Goal: Transaction & Acquisition: Book appointment/travel/reservation

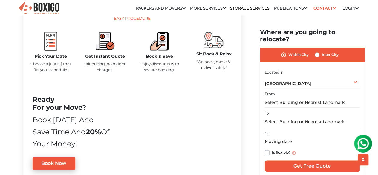
scroll to position [299, 0]
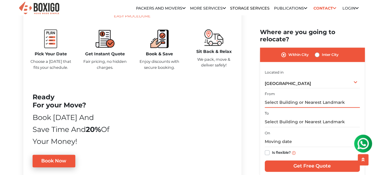
click at [283, 99] on input "text" at bounding box center [312, 102] width 95 height 10
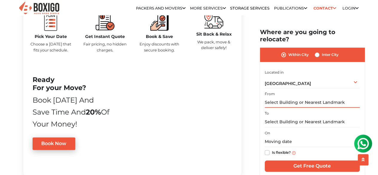
scroll to position [329, 0]
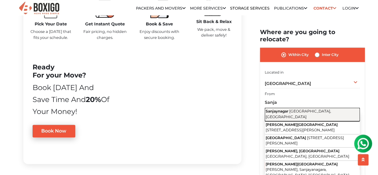
click at [286, 109] on span "Sanjaynagar" at bounding box center [277, 111] width 23 height 4
type input "Sanjaynagar, [GEOGRAPHIC_DATA], [GEOGRAPHIC_DATA]"
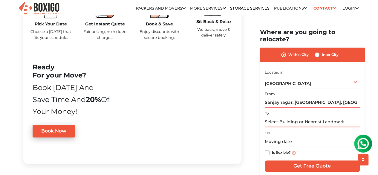
click at [285, 117] on input "text" at bounding box center [312, 122] width 95 height 10
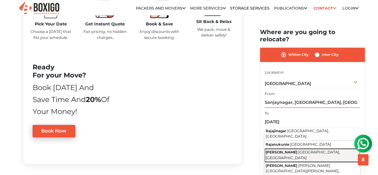
click at [287, 150] on span "[PERSON_NAME]" at bounding box center [282, 152] width 32 height 4
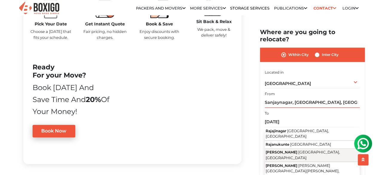
type input "[PERSON_NAME] Nagar, [GEOGRAPHIC_DATA], [GEOGRAPHIC_DATA]"
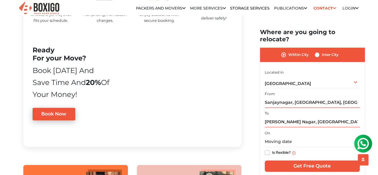
scroll to position [358, 0]
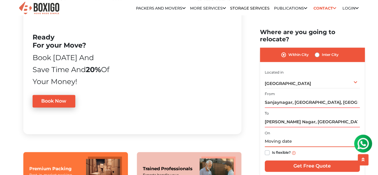
click at [273, 137] on input "text" at bounding box center [312, 142] width 95 height 10
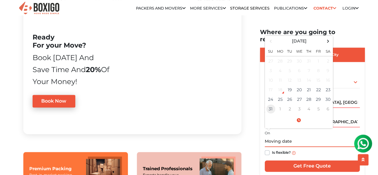
click at [272, 104] on td "31" at bounding box center [271, 109] width 10 height 10
type input "[DATE] 12:00 AM"
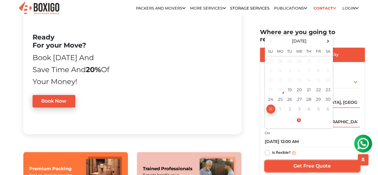
click at [310, 160] on input "Get Free Quote" at bounding box center [312, 165] width 95 height 11
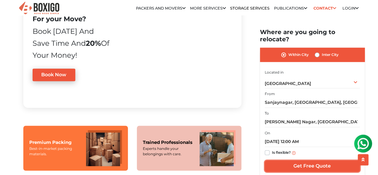
scroll to position [448, 0]
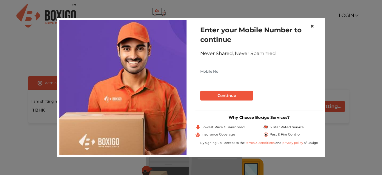
click at [313, 27] on span "×" at bounding box center [312, 26] width 4 height 9
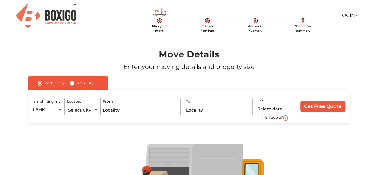
click at [59, 110] on select "1 BHK 2 BHK 3 BHK 3 + BHK FEW ITEMS" at bounding box center [46, 110] width 31 height 10
click at [31, 105] on select "1 BHK 2 BHK 3 BHK 3 + BHK FEW ITEMS" at bounding box center [46, 110] width 31 height 10
click at [59, 111] on select "1 BHK 2 BHK 3 BHK 3 + BHK FEW ITEMS" at bounding box center [46, 110] width 31 height 10
select select "2 BHK"
click at [31, 105] on select "1 BHK 2 BHK 3 BHK 3 + BHK FEW ITEMS" at bounding box center [46, 110] width 31 height 10
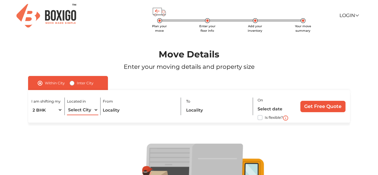
click at [82, 112] on select "Select City Bangalore Bengaluru Bhopal Bhubaneswar Chennai Coimbatore Cuttack D…" at bounding box center [82, 110] width 31 height 10
select select "[GEOGRAPHIC_DATA]"
click at [67, 105] on select "Select City Bangalore Bengaluru Bhopal Bhubaneswar Chennai Coimbatore Cuttack D…" at bounding box center [82, 110] width 31 height 10
click at [123, 110] on input "text" at bounding box center [139, 110] width 73 height 10
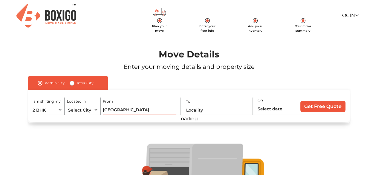
type input "Sanjay nagar"
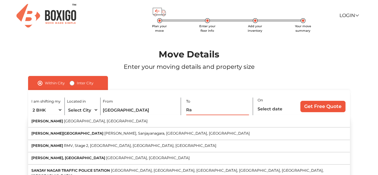
type input "Ra"
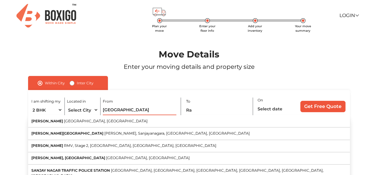
click at [144, 107] on input "Sanjay nagar" at bounding box center [139, 110] width 73 height 10
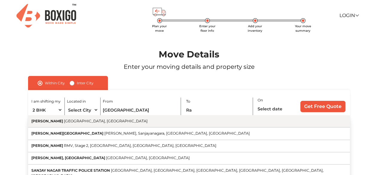
click at [125, 122] on button "Sanjay Nagar Bengaluru, Karnataka" at bounding box center [189, 121] width 322 height 12
type input "Sanjay Nagar, Bengaluru, Karnataka"
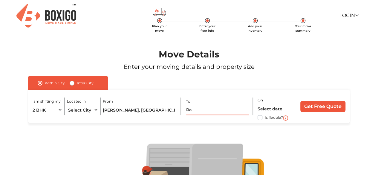
click at [202, 110] on input "Ra" at bounding box center [217, 110] width 63 height 10
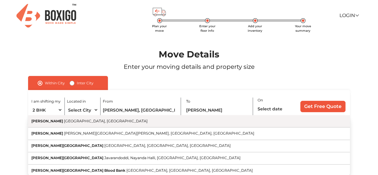
click at [101, 119] on span "[GEOGRAPHIC_DATA], [GEOGRAPHIC_DATA]" at bounding box center [106, 121] width 84 height 4
type input "[PERSON_NAME] Nagar, [GEOGRAPHIC_DATA], [GEOGRAPHIC_DATA]"
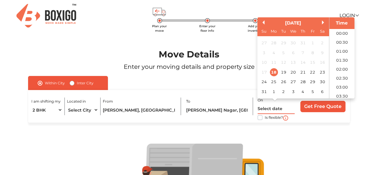
click at [269, 108] on input "text" at bounding box center [276, 108] width 37 height 10
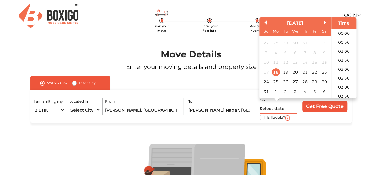
scroll to position [275, 0]
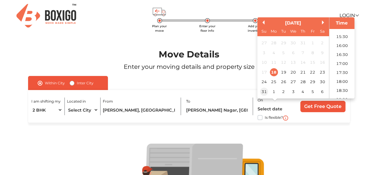
click at [265, 91] on div "31" at bounding box center [264, 92] width 8 height 8
type input "31/08/2025 12:00 AM"
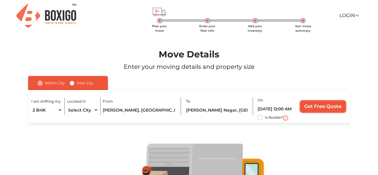
click at [319, 104] on input "Get Free Quote" at bounding box center [322, 106] width 45 height 11
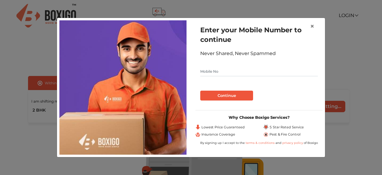
click at [227, 69] on input "text" at bounding box center [259, 72] width 118 height 10
type input "7760096936"
click at [230, 95] on button "Continue" at bounding box center [226, 96] width 53 height 10
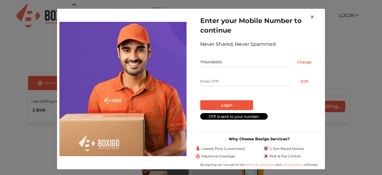
click at [225, 82] on input "text" at bounding box center [245, 81] width 91 height 10
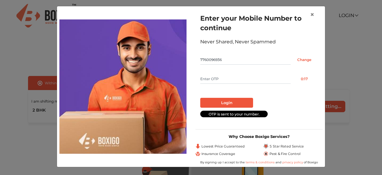
click at [234, 80] on input "text" at bounding box center [245, 79] width 91 height 10
type input "3702"
click at [236, 102] on button "Login" at bounding box center [226, 103] width 53 height 10
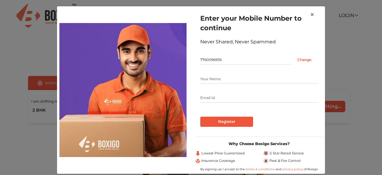
scroll to position [9, 0]
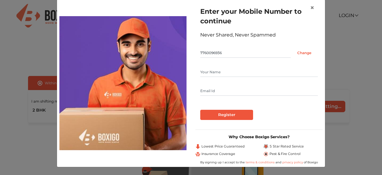
click at [214, 73] on input "text" at bounding box center [259, 72] width 118 height 10
click at [214, 74] on input "text" at bounding box center [259, 72] width 118 height 10
type input "Pruthvi"
click at [239, 109] on div at bounding box center [259, 107] width 118 height 5
click at [239, 113] on input "Register" at bounding box center [226, 115] width 53 height 10
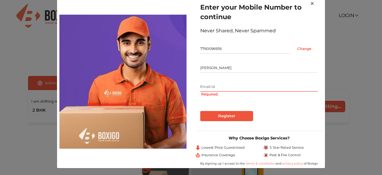
scroll to position [15, 0]
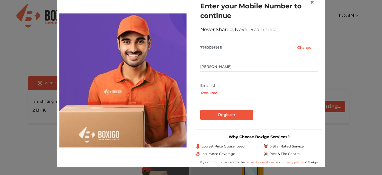
click at [220, 86] on input "text" at bounding box center [259, 86] width 118 height 10
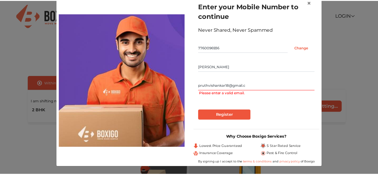
scroll to position [9, 0]
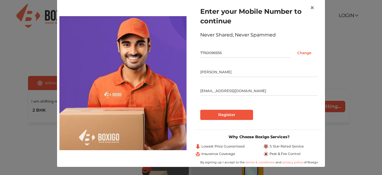
type input "pruthvishankar18@gmail.com"
click at [228, 115] on input "Register" at bounding box center [226, 115] width 53 height 10
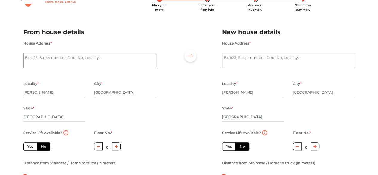
scroll to position [30, 0]
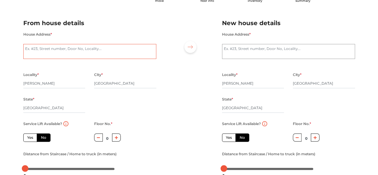
click at [94, 56] on textarea "House Address *" at bounding box center [89, 51] width 133 height 15
click at [205, 81] on div at bounding box center [189, 93] width 57 height 165
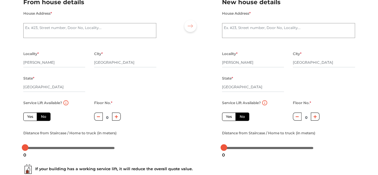
scroll to position [60, 0]
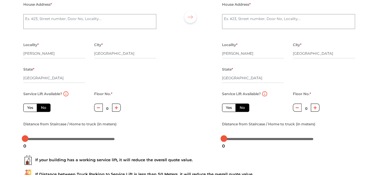
click at [42, 108] on label "No" at bounding box center [44, 107] width 14 height 8
click at [42, 108] on input "No" at bounding box center [43, 107] width 4 height 4
radio input "true"
click at [114, 109] on button "button" at bounding box center [116, 107] width 9 height 8
type input "1"
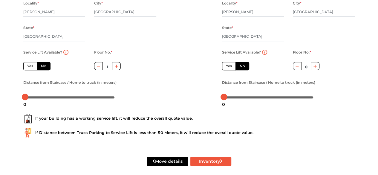
scroll to position [108, 0]
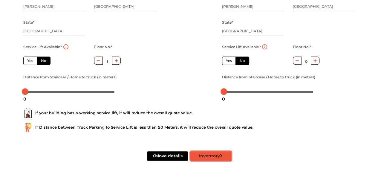
click at [203, 159] on button "Inventory" at bounding box center [210, 155] width 41 height 9
radio input "true"
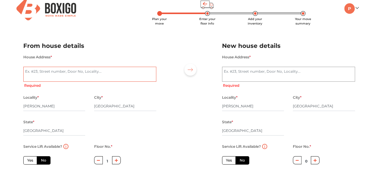
scroll to position [0, 0]
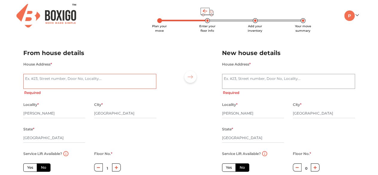
click at [82, 82] on textarea "House Address *" at bounding box center [89, 81] width 133 height 15
type textarea "D"
radio input "true"
type textarea "Doo"
radio input "true"
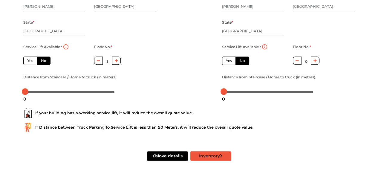
type textarea "Door No-51, 1st floor, 6th cross, 4th main, KEB layout, Sanjay nagar, Bangalore."
click at [219, 154] on button "Inventory" at bounding box center [210, 155] width 41 height 9
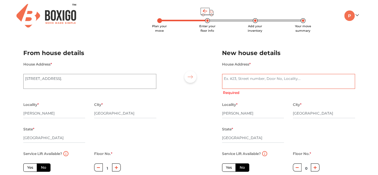
click at [242, 81] on textarea "House Address *" at bounding box center [288, 81] width 133 height 15
radio input "true"
type textarea "Ne"
radio input "true"
click at [302, 81] on textarea "Near Gold Gym, Behind BET Convent , Rajarajeshwari nagar." at bounding box center [288, 81] width 133 height 15
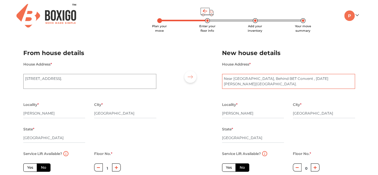
click at [302, 79] on textarea "Near Gold Gym, Behind BET Convent , Raja Rajeshwari nagar." at bounding box center [288, 81] width 133 height 15
click at [336, 81] on textarea "Near Gold Gym, Behind BET Convent , Raja Rajeshwari Nagar." at bounding box center [288, 81] width 133 height 15
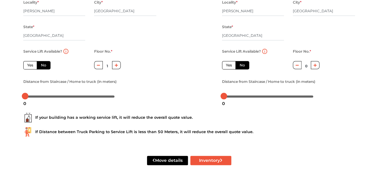
scroll to position [108, 0]
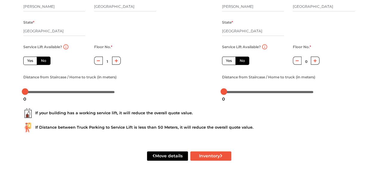
type textarea "Near Gold Gym, Behind BET Convent , Raja Rajeshwari Nagar. Bangalore."
click at [211, 149] on div "Move details Inventory" at bounding box center [189, 156] width 341 height 38
click at [212, 152] on button "Inventory" at bounding box center [210, 155] width 41 height 9
radio input "true"
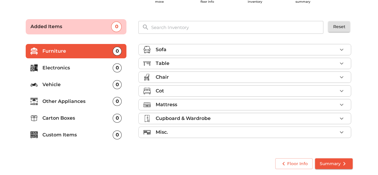
scroll to position [29, 0]
click at [338, 62] on button "button" at bounding box center [341, 63] width 9 height 9
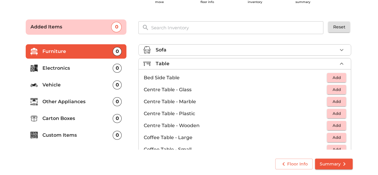
click at [334, 125] on span "Add" at bounding box center [336, 125] width 13 height 7
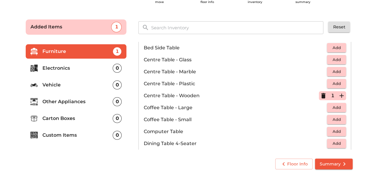
scroll to position [60, 0]
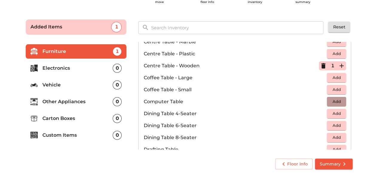
click at [333, 98] on span "Add" at bounding box center [336, 101] width 13 height 7
click at [321, 62] on icon "button" at bounding box center [323, 65] width 7 height 7
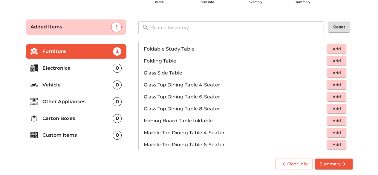
scroll to position [209, 0]
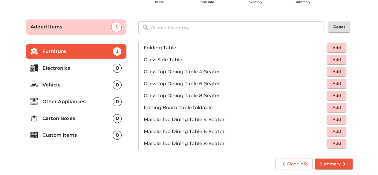
click at [330, 108] on span "Add" at bounding box center [336, 107] width 13 height 7
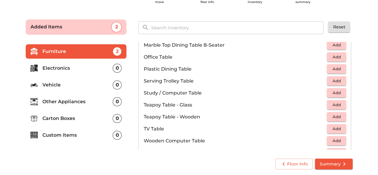
scroll to position [358, 0]
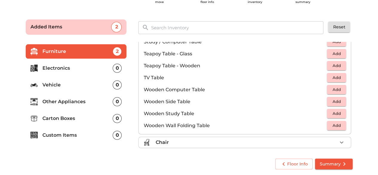
click at [374, 87] on main "Plan your move Enter your floor info Add your inventory Your move summary Added…" at bounding box center [189, 93] width 378 height 164
click at [338, 139] on icon "button" at bounding box center [341, 142] width 7 height 7
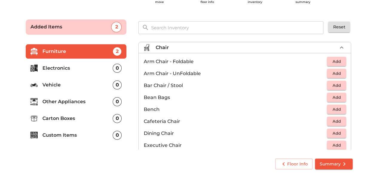
scroll to position [60, 0]
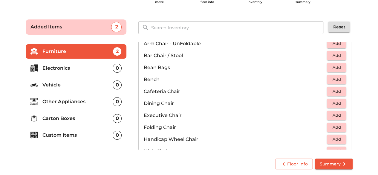
click at [336, 68] on span "Add" at bounding box center [336, 67] width 13 height 7
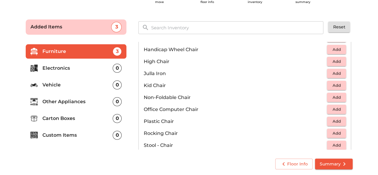
scroll to position [179, 0]
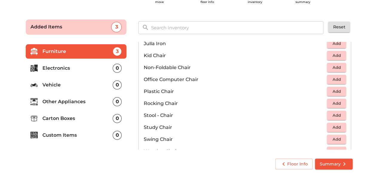
click at [335, 88] on span "Add" at bounding box center [336, 91] width 13 height 7
click at [335, 88] on div "1" at bounding box center [332, 91] width 27 height 9
click at [338, 88] on icon "button" at bounding box center [341, 91] width 7 height 7
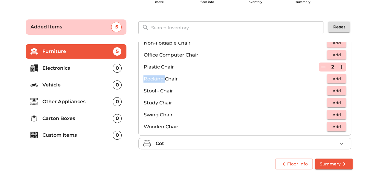
scroll to position [209, 0]
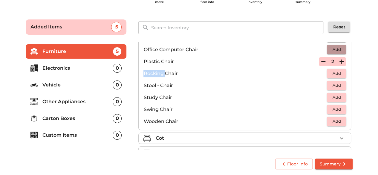
click at [333, 49] on span "Add" at bounding box center [336, 49] width 13 height 7
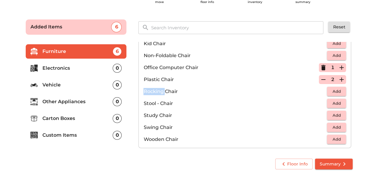
scroll to position [179, 0]
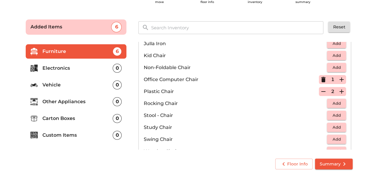
click at [361, 86] on main "Plan your move Enter your floor info Add your inventory Your move summary Added…" at bounding box center [189, 93] width 378 height 164
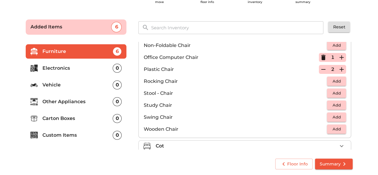
scroll to position [239, 0]
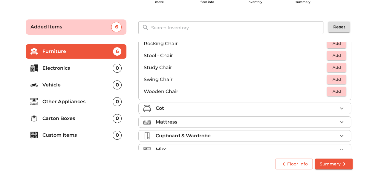
click at [340, 103] on li "Cot" at bounding box center [245, 108] width 212 height 11
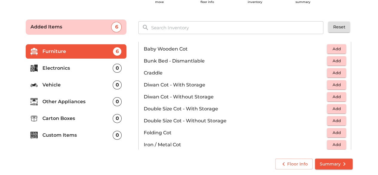
scroll to position [69, 0]
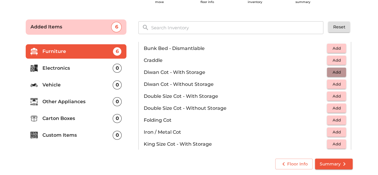
click at [339, 72] on span "Add" at bounding box center [336, 72] width 13 height 7
click at [321, 71] on icon "button" at bounding box center [323, 72] width 4 height 5
click at [331, 82] on span "Add" at bounding box center [336, 84] width 13 height 7
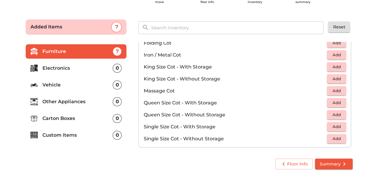
scroll to position [158, 0]
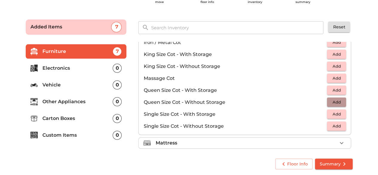
click at [332, 103] on span "Add" at bounding box center [336, 102] width 13 height 7
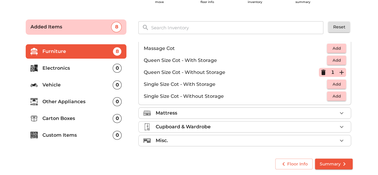
click at [342, 111] on button "button" at bounding box center [341, 112] width 9 height 9
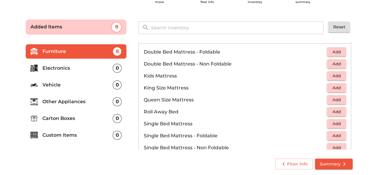
scroll to position [67, 0]
click at [330, 50] on span "Add" at bounding box center [336, 52] width 13 height 7
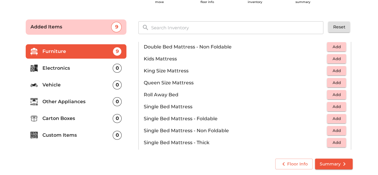
scroll to position [96, 0]
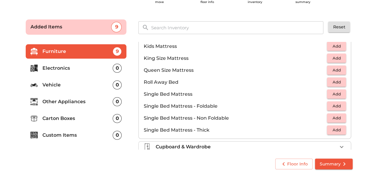
click at [332, 102] on span "Add" at bounding box center [336, 105] width 13 height 7
click at [332, 103] on div "1" at bounding box center [332, 106] width 27 height 9
click at [339, 104] on icon "button" at bounding box center [341, 105] width 7 height 7
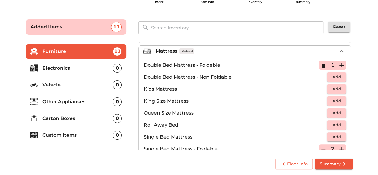
scroll to position [67, 0]
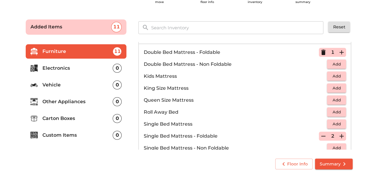
click at [340, 99] on button "Add" at bounding box center [336, 99] width 19 height 9
click at [340, 99] on icon "button" at bounding box center [341, 99] width 7 height 7
click at [321, 99] on icon "button" at bounding box center [323, 99] width 7 height 7
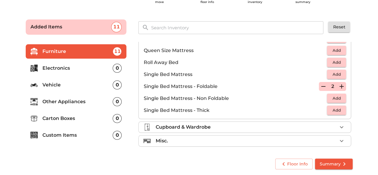
scroll to position [117, 0]
click at [338, 139] on icon "button" at bounding box center [341, 140] width 7 height 7
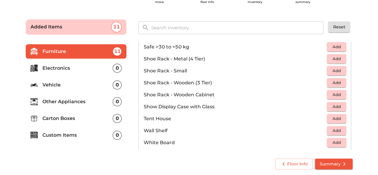
scroll to position [320, 0]
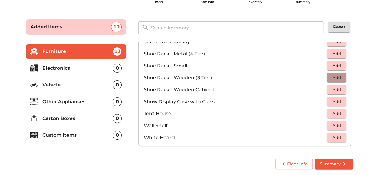
click at [330, 79] on span "Add" at bounding box center [336, 77] width 13 height 7
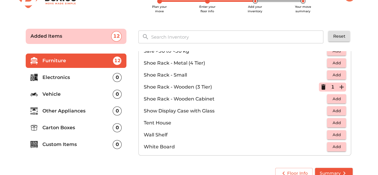
scroll to position [29, 0]
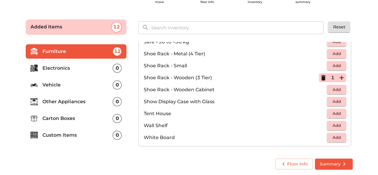
click at [43, 62] on li "Electronics 0" at bounding box center [76, 68] width 101 height 14
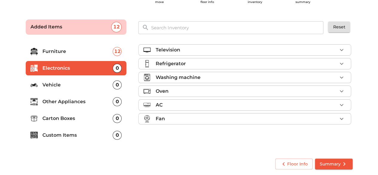
scroll to position [0, 0]
click at [344, 52] on icon "button" at bounding box center [341, 49] width 7 height 7
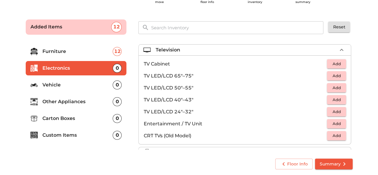
click at [341, 98] on button "Add" at bounding box center [336, 99] width 19 height 9
click at [366, 103] on main "Plan your move Enter your floor info Add your inventory Your move summary Added…" at bounding box center [189, 93] width 378 height 164
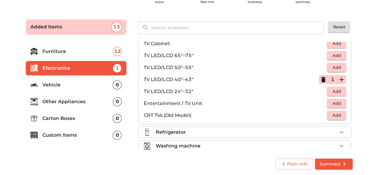
scroll to position [30, 0]
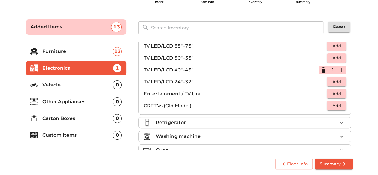
click at [339, 119] on icon "button" at bounding box center [341, 122] width 7 height 7
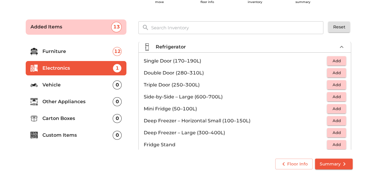
scroll to position [0, 0]
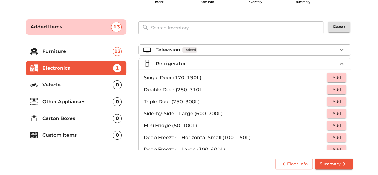
click at [334, 77] on span "Add" at bounding box center [336, 77] width 13 height 7
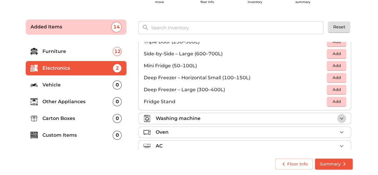
click at [338, 116] on icon "button" at bounding box center [341, 118] width 7 height 7
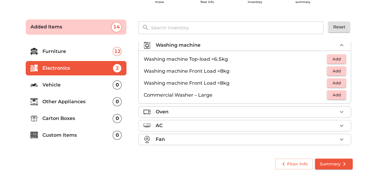
scroll to position [27, 0]
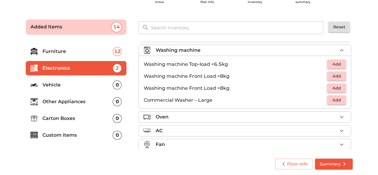
click at [330, 76] on span "Add" at bounding box center [336, 76] width 13 height 7
click at [376, 102] on main "Plan your move Enter your floor info Add your inventory Your move summary Added…" at bounding box center [189, 93] width 378 height 164
click at [344, 141] on li "Fan" at bounding box center [245, 144] width 212 height 11
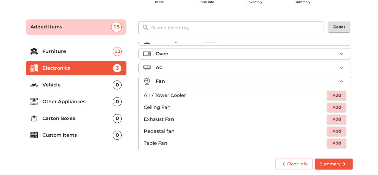
scroll to position [43, 0]
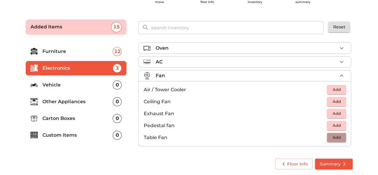
click at [334, 134] on span "Add" at bounding box center [336, 137] width 13 height 7
click at [375, 131] on main "Plan your move Enter your floor info Add your inventory Your move summary Added…" at bounding box center [189, 93] width 378 height 164
click at [71, 118] on p "Carton Boxes" at bounding box center [77, 118] width 71 height 7
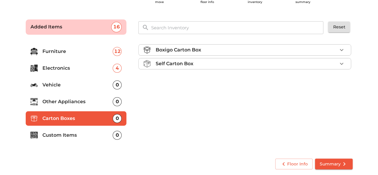
scroll to position [0, 0]
click at [339, 60] on icon "button" at bounding box center [341, 63] width 7 height 7
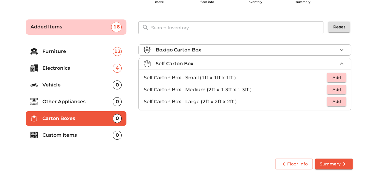
click at [338, 100] on span "Add" at bounding box center [336, 101] width 13 height 7
click at [341, 99] on icon "button" at bounding box center [341, 101] width 7 height 7
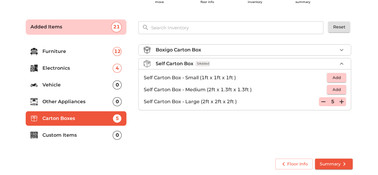
click at [341, 99] on icon "button" at bounding box center [341, 101] width 7 height 7
click at [336, 97] on div "9" at bounding box center [332, 101] width 27 height 9
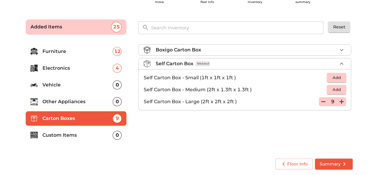
click at [323, 100] on icon "button" at bounding box center [323, 101] width 7 height 7
click at [324, 120] on div "Boxigo Carton Box Self Carton Box 8 Added Self Carton Box - Small (1ft x 1ft x …" at bounding box center [245, 95] width 219 height 113
click at [73, 137] on p "Custom Items" at bounding box center [77, 134] width 71 height 7
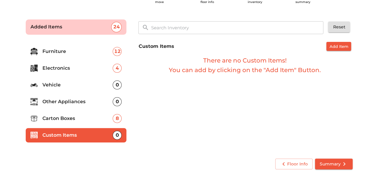
click at [66, 117] on p "Carton Boxes" at bounding box center [77, 118] width 71 height 7
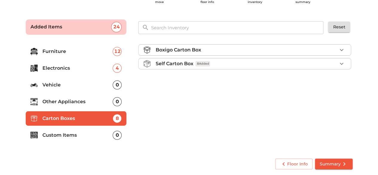
click at [67, 106] on li "Other Appliances 0" at bounding box center [76, 101] width 101 height 14
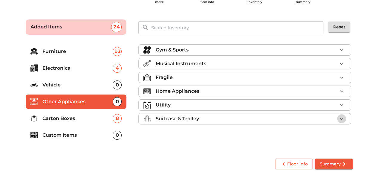
click at [340, 116] on icon "button" at bounding box center [341, 118] width 7 height 7
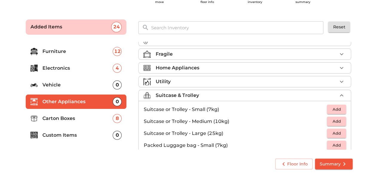
scroll to position [60, 0]
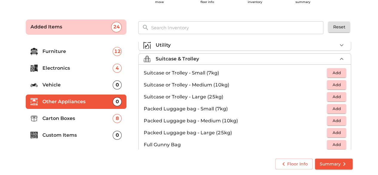
click at [331, 85] on span "Add" at bounding box center [336, 84] width 13 height 7
click at [331, 85] on div "1" at bounding box center [332, 84] width 27 height 9
click at [338, 84] on icon "button" at bounding box center [341, 84] width 7 height 7
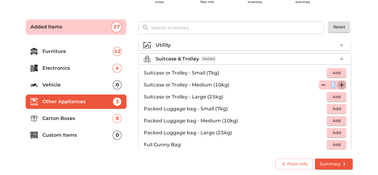
click at [338, 84] on icon "button" at bounding box center [341, 84] width 7 height 7
click at [355, 89] on div "Gym & Sports Musical Instruments Fragile Home Appliances Utility Suitcase & Tro…" at bounding box center [245, 96] width 226 height 120
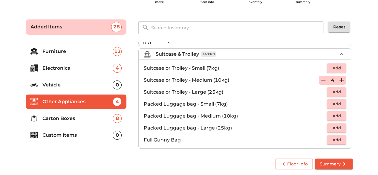
scroll to position [67, 0]
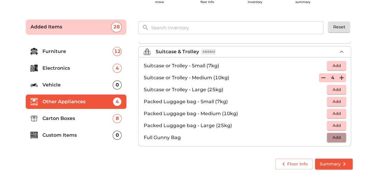
click at [338, 137] on span "Add" at bounding box center [336, 137] width 13 height 7
click at [338, 135] on icon "button" at bounding box center [341, 137] width 7 height 7
click at [370, 131] on main "Plan your move Enter your floor info Add your inventory Your move summary Added…" at bounding box center [189, 93] width 378 height 164
click at [66, 121] on p "Carton Boxes" at bounding box center [77, 118] width 71 height 7
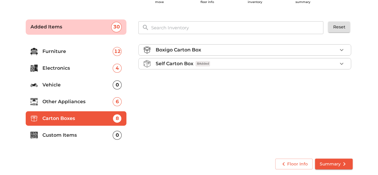
scroll to position [0, 0]
click at [344, 61] on icon "button" at bounding box center [341, 63] width 7 height 7
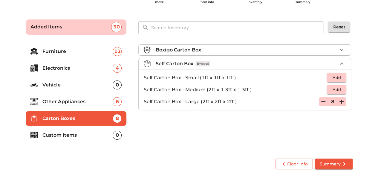
click at [367, 78] on main "Plan your move Enter your floor info Add your inventory Your move summary Added…" at bounding box center [189, 93] width 378 height 164
click at [51, 51] on p "Furniture" at bounding box center [77, 51] width 71 height 7
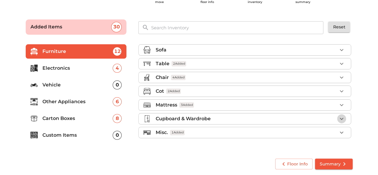
click at [341, 121] on button "button" at bounding box center [341, 118] width 9 height 9
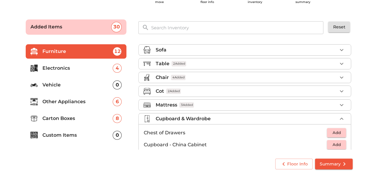
click at [339, 113] on li "Cupboard & Wardrobe" at bounding box center [245, 118] width 212 height 11
click at [342, 66] on icon "button" at bounding box center [341, 63] width 7 height 7
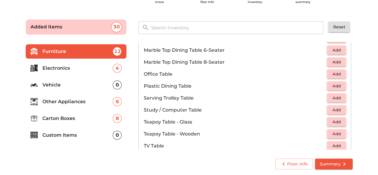
scroll to position [299, 0]
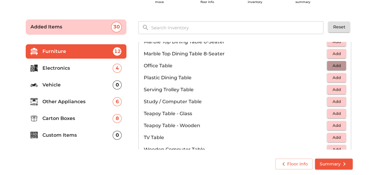
click at [330, 65] on span "Add" at bounding box center [336, 65] width 13 height 7
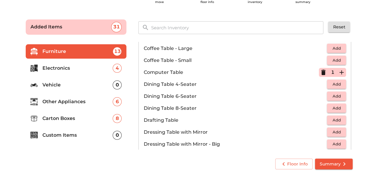
scroll to position [30, 0]
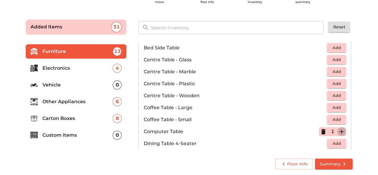
click at [339, 131] on icon "button" at bounding box center [341, 131] width 4 height 4
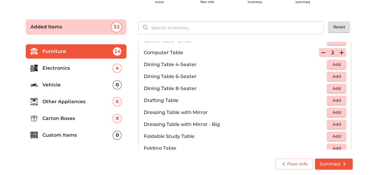
scroll to position [90, 0]
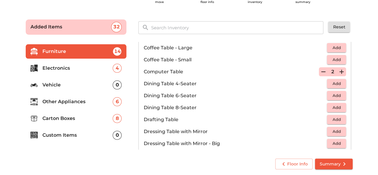
click at [324, 69] on icon "button" at bounding box center [323, 71] width 7 height 7
click at [323, 70] on icon "button" at bounding box center [323, 71] width 7 height 7
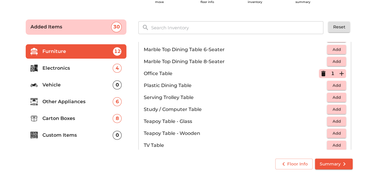
scroll to position [358, 0]
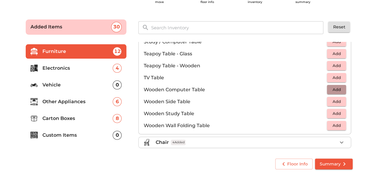
click at [338, 92] on span "Add" at bounding box center [336, 89] width 13 height 7
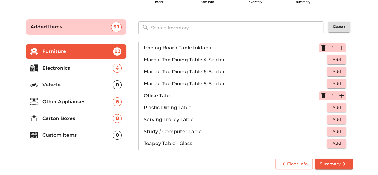
click at [321, 94] on icon "button" at bounding box center [323, 95] width 4 height 5
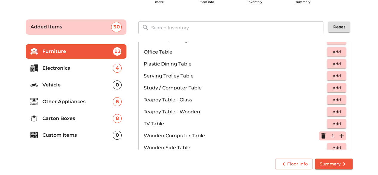
scroll to position [358, 0]
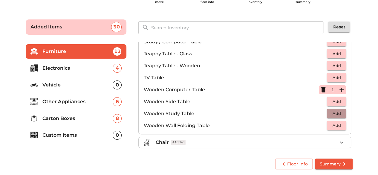
click at [334, 113] on span "Add" at bounding box center [336, 113] width 13 height 7
click at [338, 89] on icon "button" at bounding box center [341, 89] width 7 height 7
click at [321, 89] on icon "button" at bounding box center [323, 89] width 4 height 1
click at [321, 89] on icon "button" at bounding box center [323, 89] width 4 height 5
click at [341, 141] on icon "button" at bounding box center [341, 142] width 7 height 7
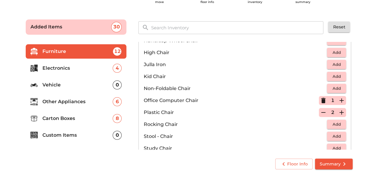
scroll to position [248, 0]
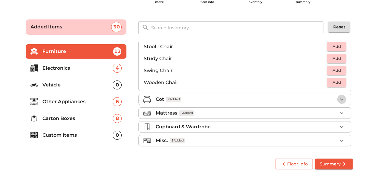
click at [338, 96] on icon "button" at bounding box center [341, 99] width 7 height 7
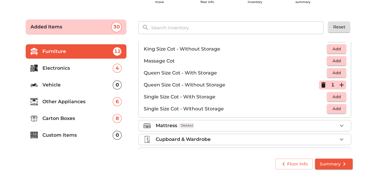
scroll to position [188, 0]
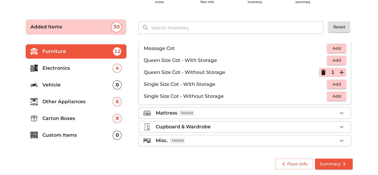
click at [333, 113] on div "Mattress 3 Added" at bounding box center [246, 112] width 182 height 7
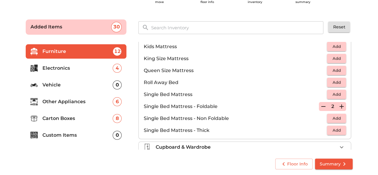
scroll to position [117, 0]
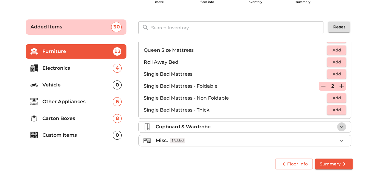
click at [338, 123] on icon "button" at bounding box center [341, 126] width 7 height 7
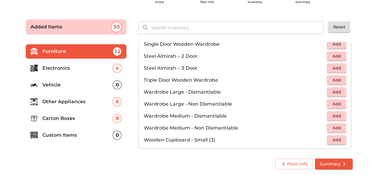
scroll to position [200, 0]
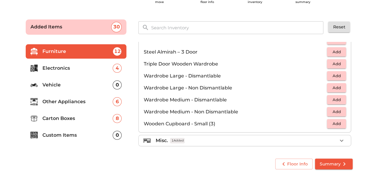
click at [341, 137] on icon "button" at bounding box center [341, 140] width 7 height 7
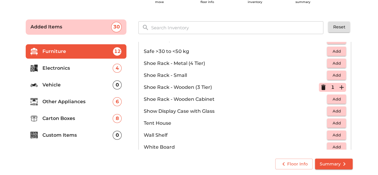
scroll to position [320, 0]
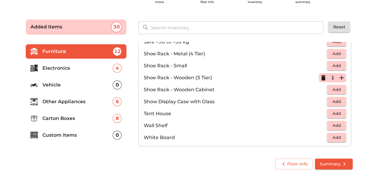
click at [57, 135] on p "Custom Items" at bounding box center [77, 134] width 71 height 7
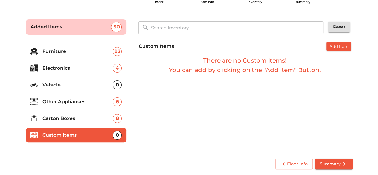
click at [191, 29] on input "text" at bounding box center [237, 27] width 180 height 13
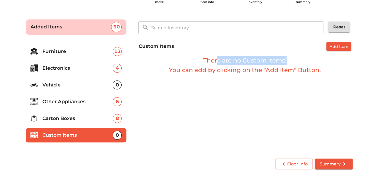
drag, startPoint x: 229, startPoint y: 62, endPoint x: 294, endPoint y: 59, distance: 64.6
click at [293, 59] on h6 "There are no Custom Items! You can add by clicking on the "Add Item" Button." at bounding box center [244, 65] width 213 height 19
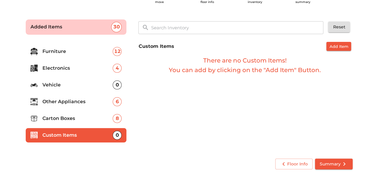
click at [275, 79] on div "Custom Items Add Item There are no Custom Items! You can add by clicking on the…" at bounding box center [245, 95] width 219 height 113
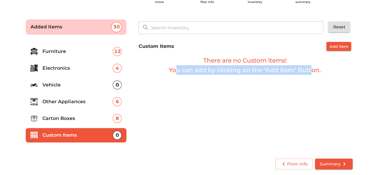
drag, startPoint x: 177, startPoint y: 72, endPoint x: 318, endPoint y: 69, distance: 141.6
click at [317, 69] on h6 "There are no Custom Items! You can add by clicking on the "Add Item" Button." at bounding box center [244, 65] width 213 height 19
click at [346, 44] on span "Add Item" at bounding box center [338, 46] width 19 height 7
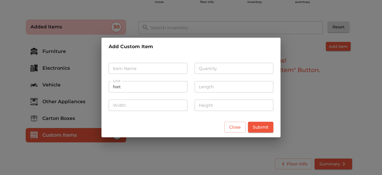
click at [158, 72] on input "text" at bounding box center [148, 68] width 79 height 11
type input "K"
click at [229, 123] on div "Close Submit" at bounding box center [191, 127] width 179 height 21
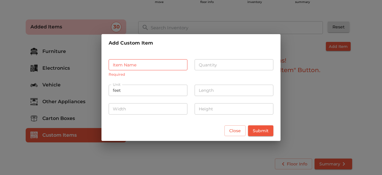
click at [267, 131] on span "Submit" at bounding box center [261, 130] width 16 height 7
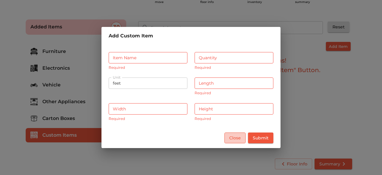
click at [231, 137] on span "Close" at bounding box center [235, 137] width 12 height 7
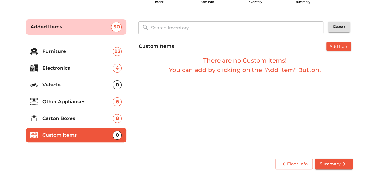
click at [61, 117] on p "Carton Boxes" at bounding box center [77, 118] width 71 height 7
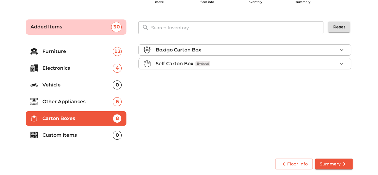
click at [336, 164] on span "Summary" at bounding box center [334, 163] width 28 height 7
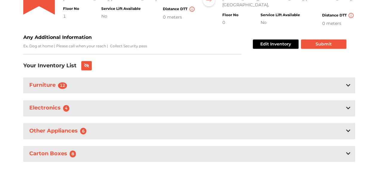
scroll to position [101, 0]
click at [351, 78] on div "Furniture 12" at bounding box center [189, 85] width 332 height 16
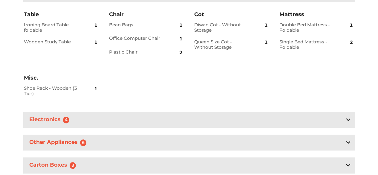
scroll to position [203, 0]
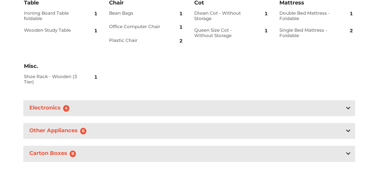
click at [351, 102] on div "Electronics 4" at bounding box center [189, 108] width 332 height 16
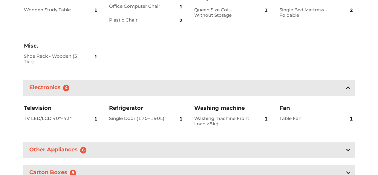
scroll to position [243, 0]
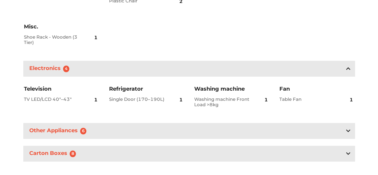
click at [346, 129] on icon at bounding box center [348, 130] width 4 height 2
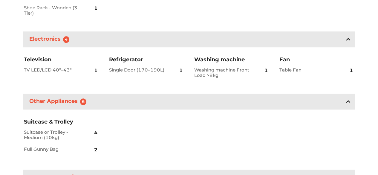
scroll to position [296, 0]
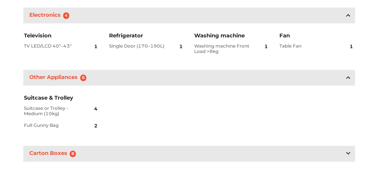
click at [350, 151] on icon at bounding box center [348, 153] width 4 height 5
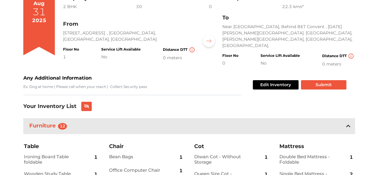
scroll to position [0, 0]
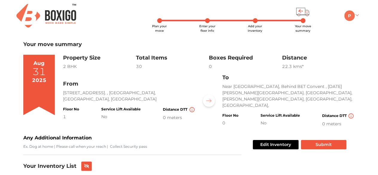
click at [358, 15] on link at bounding box center [351, 16] width 14 height 6
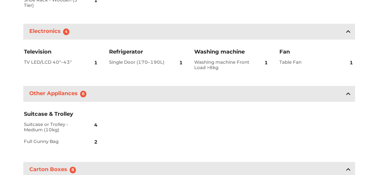
scroll to position [335, 0]
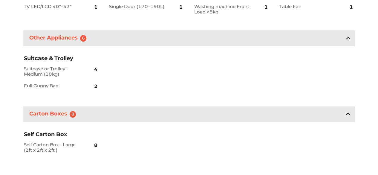
click at [40, 142] on h2 "Self Carton Box - Large (2ft x 2ft x 2ft )" at bounding box center [52, 147] width 56 height 11
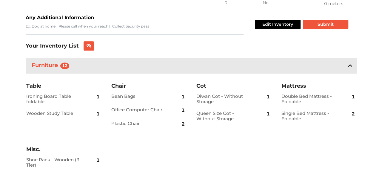
scroll to position [60, 0]
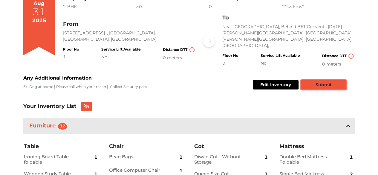
click at [320, 80] on button "Submit" at bounding box center [323, 84] width 45 height 9
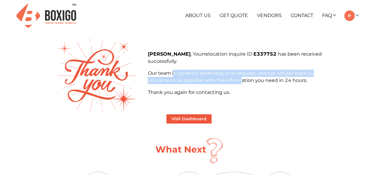
drag, startPoint x: 185, startPoint y: 75, endPoint x: 255, endPoint y: 81, distance: 70.5
click at [242, 79] on p "Our team is currently reviewing your request, and we will get back to you as so…" at bounding box center [235, 77] width 174 height 14
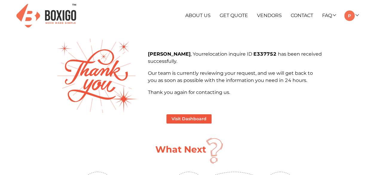
click at [276, 93] on p "Thank you again for contacting us." at bounding box center [235, 92] width 174 height 7
drag, startPoint x: 175, startPoint y: 83, endPoint x: 233, endPoint y: 82, distance: 58.0
click at [230, 80] on p "Our team is currently reviewing your request, and we will get back to you as so…" at bounding box center [235, 77] width 174 height 14
click at [252, 91] on p "Thank you again for contacting us." at bounding box center [235, 92] width 174 height 7
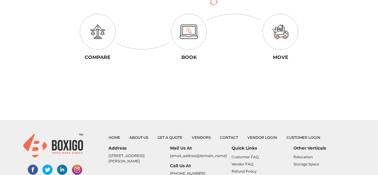
scroll to position [119, 0]
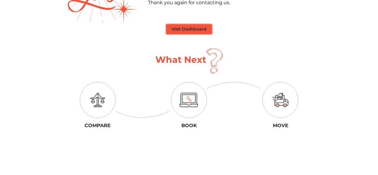
click at [183, 30] on button "Visit Dashboard" at bounding box center [188, 28] width 45 height 9
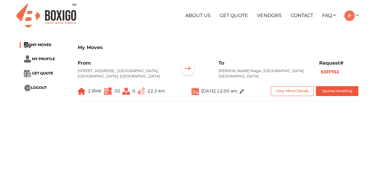
click at [244, 94] on img at bounding box center [242, 91] width 4 height 4
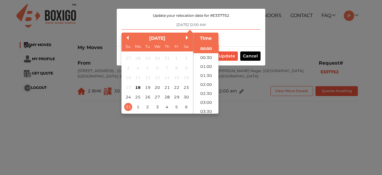
click at [200, 22] on input "31/08/2025 12:00 AM" at bounding box center [191, 25] width 139 height 10
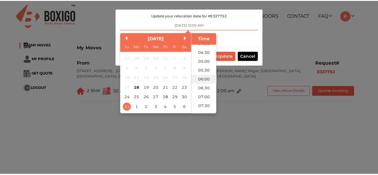
scroll to position [90, 0]
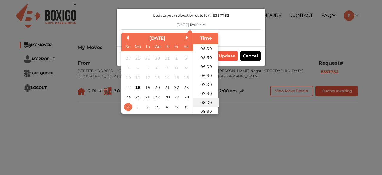
click at [205, 102] on li "08:00" at bounding box center [206, 102] width 25 height 9
type input "31/08/2025 8:00 AM"
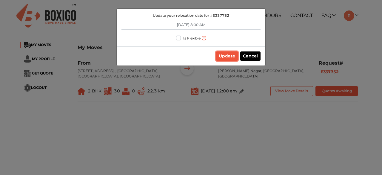
click at [224, 56] on button "Update" at bounding box center [227, 55] width 22 height 9
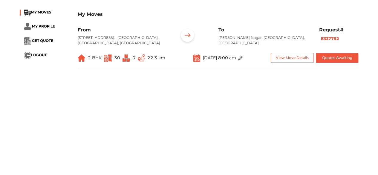
scroll to position [0, 0]
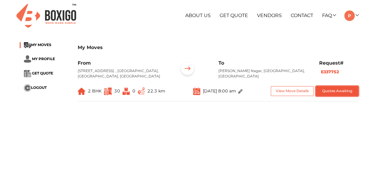
click at [334, 93] on button "Quotes Awaiting" at bounding box center [337, 91] width 43 height 10
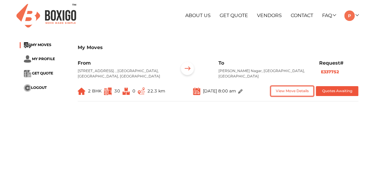
click at [297, 96] on button "View Move Details" at bounding box center [292, 91] width 43 height 10
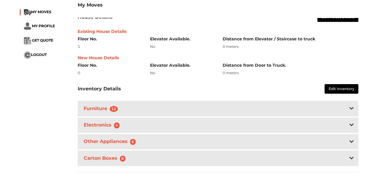
scroll to position [179, 0]
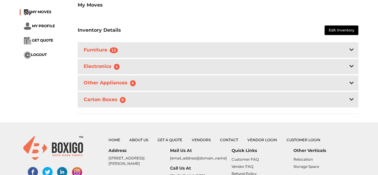
click at [351, 51] on icon at bounding box center [352, 49] width 4 height 2
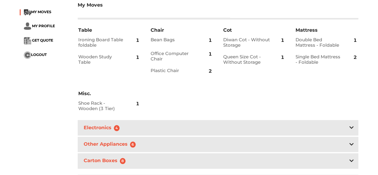
scroll to position [239, 0]
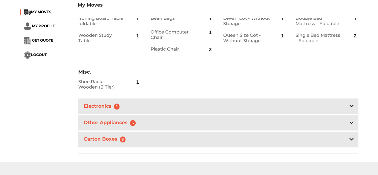
click at [332, 110] on div "Electronics 4" at bounding box center [218, 105] width 281 height 15
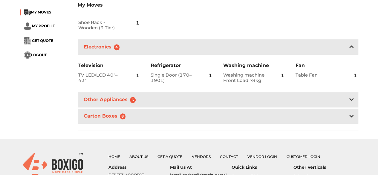
scroll to position [299, 0]
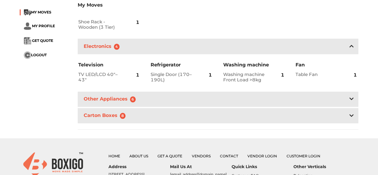
click at [224, 106] on div "Other Appliances 6" at bounding box center [218, 98] width 281 height 15
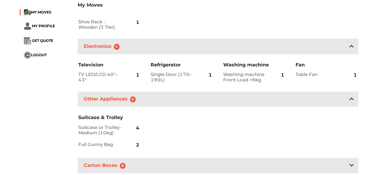
scroll to position [358, 0]
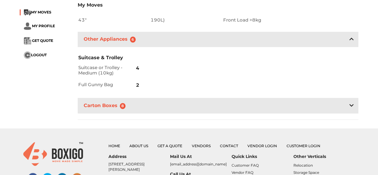
click at [181, 108] on div "Carton Boxes 8" at bounding box center [218, 105] width 281 height 15
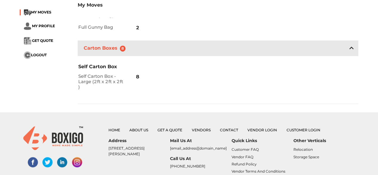
scroll to position [418, 0]
